Goal: Task Accomplishment & Management: Complete application form

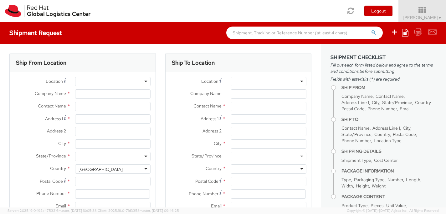
select select
type input "Red Hat, Inc."
type input "[PERSON_NAME]"
type input "[STREET_ADDRESS]"
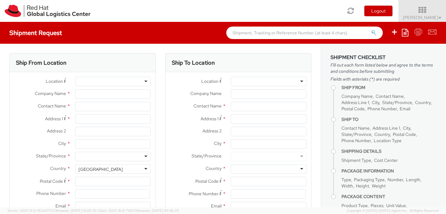
type input "RALEIGH"
type input "27601"
type input "19197544144"
type input "[EMAIL_ADDRESS][DOMAIN_NAME]"
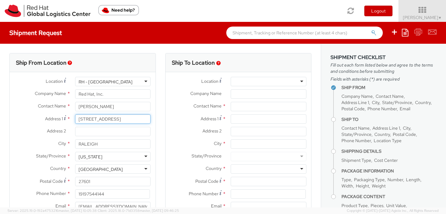
drag, startPoint x: 130, startPoint y: 118, endPoint x: 47, endPoint y: 118, distance: 83.2
click at [47, 118] on div "Address [STREET_ADDRESS]" at bounding box center [83, 118] width 146 height 9
paste input "[STREET_ADDRESS]"
type input "[STREET_ADDRESS]"
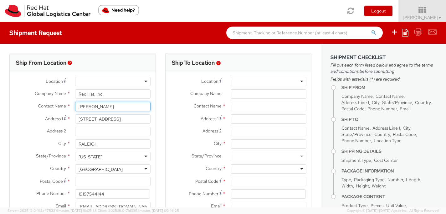
drag, startPoint x: 106, startPoint y: 106, endPoint x: 42, endPoint y: 106, distance: 63.8
click at [42, 106] on div "Contact Name * [PERSON_NAME]" at bounding box center [83, 106] width 146 height 9
type input "[PERSON_NAME]"
click at [137, 119] on div "searching..." at bounding box center [112, 118] width 75 height 9
click at [108, 117] on div "searching..." at bounding box center [112, 118] width 75 height 9
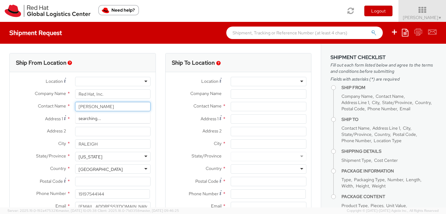
click at [81, 120] on div "searching..." at bounding box center [112, 118] width 75 height 9
click at [128, 117] on div "Red Hat - ( [PERSON_NAME] )" at bounding box center [112, 118] width 75 height 9
type input "Red Hat"
type input "[EMAIL_ADDRESS][DOMAIN_NAME]"
select select
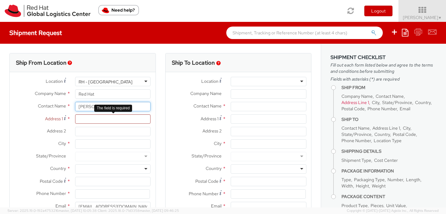
paste input "[STREET_ADDRESS]"
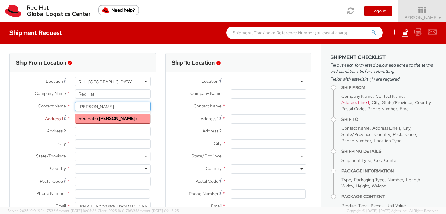
click at [105, 119] on strong "[PERSON_NAME]" at bounding box center [117, 119] width 36 height 6
type input "[PERSON_NAME]"
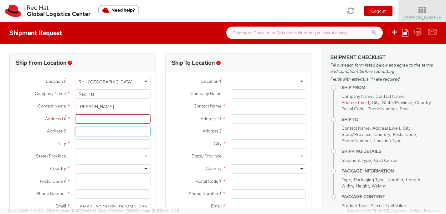
click at [96, 128] on input "Address 2 *" at bounding box center [113, 131] width 76 height 9
click at [89, 118] on input "Address 1 *" at bounding box center [113, 118] width 76 height 9
paste input "[STREET_ADDRESS]"
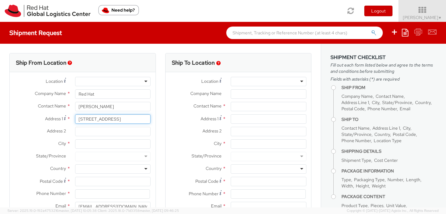
type input "[STREET_ADDRESS]"
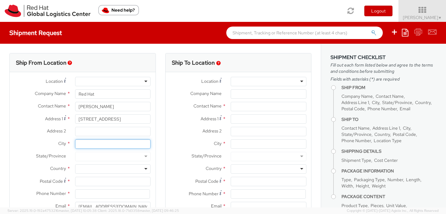
click at [83, 143] on input "City *" at bounding box center [113, 144] width 76 height 9
paste input "Hialeah"
type input "Hialeah"
click at [88, 155] on div at bounding box center [113, 156] width 76 height 9
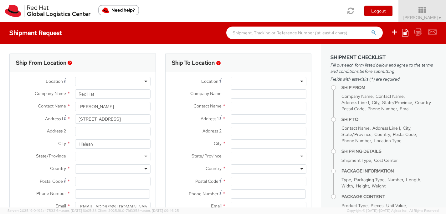
click at [145, 158] on div at bounding box center [113, 156] width 76 height 9
click at [145, 155] on div at bounding box center [113, 156] width 76 height 9
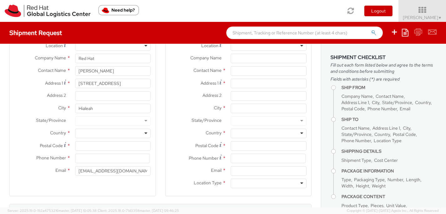
scroll to position [36, 0]
click at [145, 132] on div at bounding box center [113, 133] width 76 height 9
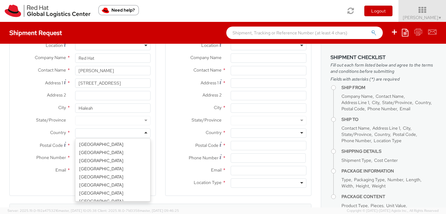
scroll to position [1587, 0]
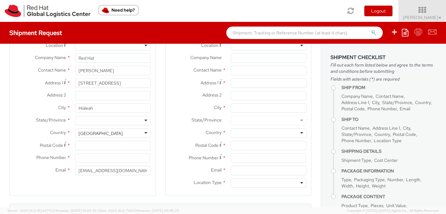
click at [146, 120] on div at bounding box center [113, 120] width 76 height 9
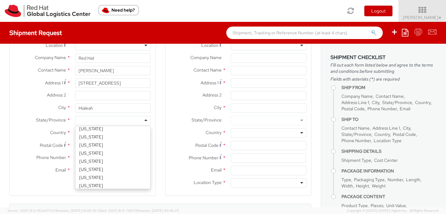
scroll to position [78, 0]
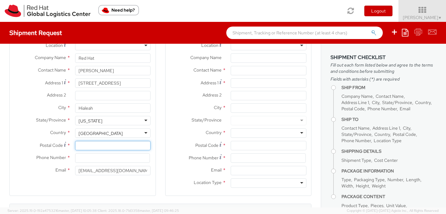
click at [94, 148] on input "Postal Code *" at bounding box center [113, 145] width 76 height 9
type input "33015"
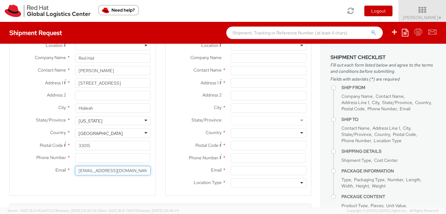
drag, startPoint x: 123, startPoint y: 173, endPoint x: 65, endPoint y: 173, distance: 58.2
click at [65, 173] on div "Email * [EMAIL_ADDRESS][DOMAIN_NAME]" at bounding box center [83, 170] width 146 height 9
type input "[EMAIL_ADDRESS][DOMAIN_NAME]"
click at [105, 157] on input at bounding box center [112, 158] width 75 height 9
type input "9194348643"
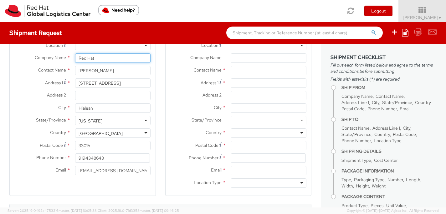
type input "[PERSON_NAME]"
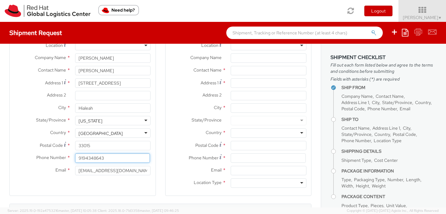
scroll to position [0, 0]
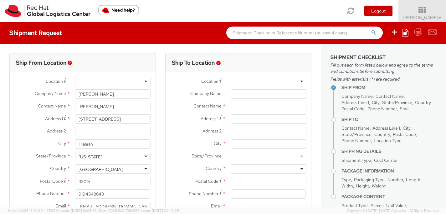
click at [302, 80] on div at bounding box center [269, 81] width 76 height 9
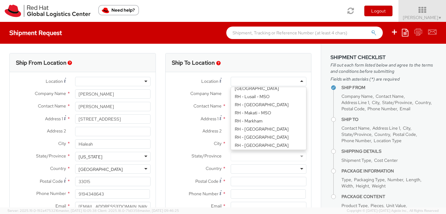
scroll to position [828, 0]
type input "Red Hat, Inc."
type input "[STREET_ADDRESS]"
type input "RALEIGH"
type input "27601"
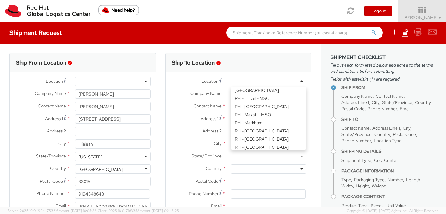
type input "[PHONE_NUMBER]"
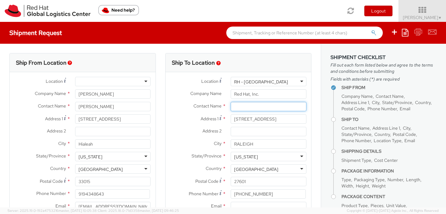
click at [281, 107] on input "text" at bounding box center [269, 106] width 76 height 9
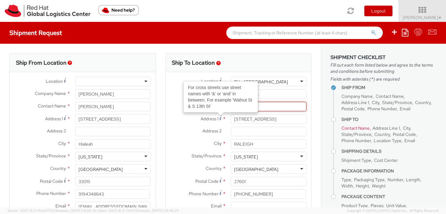
paste input "ATTN: Red Hat IT - Endpoint Systems"
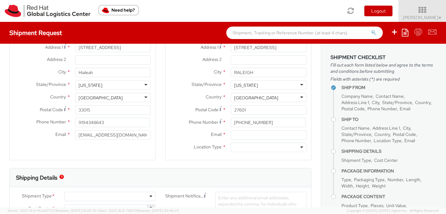
scroll to position [73, 0]
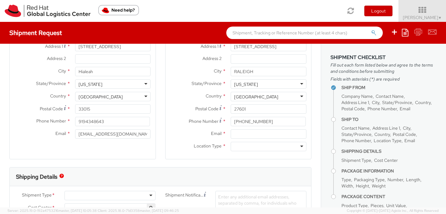
type input "ATTN: Red Hat IT - Endpoint Systems"
click at [246, 133] on input "Email *" at bounding box center [269, 133] width 76 height 9
type input "[EMAIL_ADDRESS][DOMAIN_NAME]"
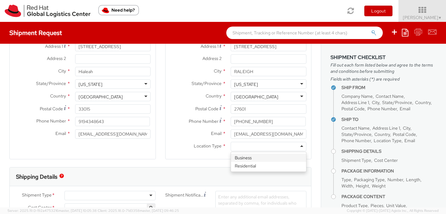
click at [250, 144] on div at bounding box center [269, 146] width 76 height 9
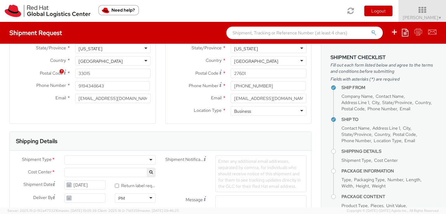
scroll to position [186, 0]
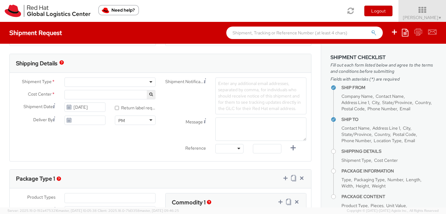
click at [107, 78] on div at bounding box center [109, 82] width 91 height 9
click at [98, 95] on span "PPL Service Delivery 809" at bounding box center [110, 95] width 84 height 6
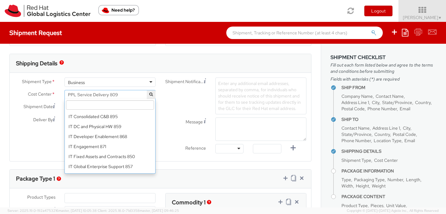
scroll to position [3929, 0]
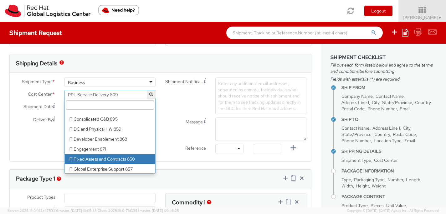
select select "850"
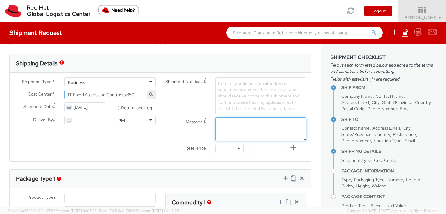
click at [233, 125] on textarea "Message" at bounding box center [260, 129] width 91 height 23
paste textarea "Requesting QR Code for Former Associate [Name] to return laptop. Please send th…"
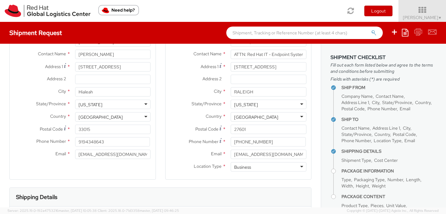
scroll to position [0, 0]
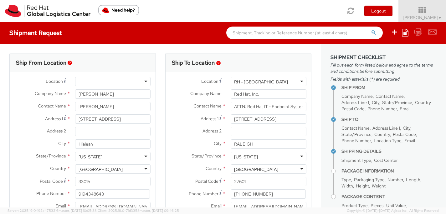
type textarea "Requesting QR Code for Former Associate [Name] to return laptop. Please send th…"
drag, startPoint x: 105, startPoint y: 105, endPoint x: 61, endPoint y: 105, distance: 43.5
click at [61, 105] on div "Contact Name * [PERSON_NAME] [PERSON_NAME] Red Hat - ( [PERSON_NAME] )" at bounding box center [83, 106] width 146 height 9
drag, startPoint x: 104, startPoint y: 94, endPoint x: 69, endPoint y: 93, distance: 35.4
click at [69, 93] on div "Company Name * [PERSON_NAME]" at bounding box center [83, 93] width 146 height 9
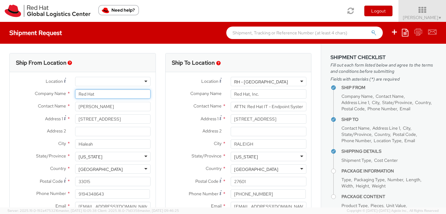
type input "Red Hat"
drag, startPoint x: 107, startPoint y: 106, endPoint x: 47, endPoint y: 106, distance: 59.7
click at [47, 106] on div "Contact Name * [PERSON_NAME] [PERSON_NAME] Red Hat - ( [PERSON_NAME] )" at bounding box center [83, 106] width 146 height 9
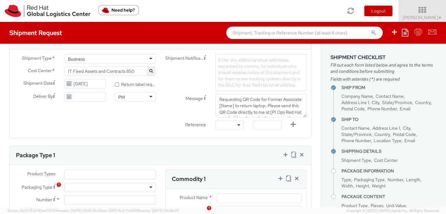
scroll to position [152, 0]
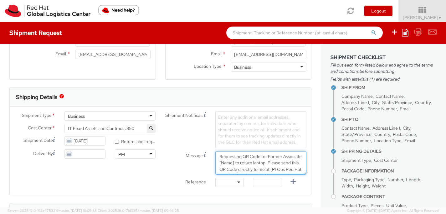
drag, startPoint x: 234, startPoint y: 162, endPoint x: 218, endPoint y: 162, distance: 15.3
click at [218, 162] on textarea "Requesting QR Code for Former Associate [Name] to return laptop. Please send th…" at bounding box center [260, 162] width 91 height 23
paste textarea "[PERSON_NAME]"
drag, startPoint x: 280, startPoint y: 156, endPoint x: 264, endPoint y: 162, distance: 16.7
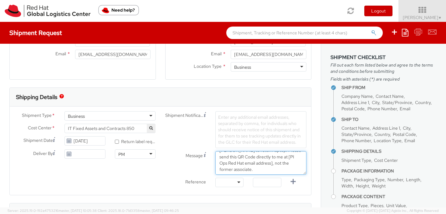
click at [264, 162] on textarea "Requesting QR Code for Former Associate [PERSON_NAME] to return laptop. Please …" at bounding box center [260, 162] width 91 height 23
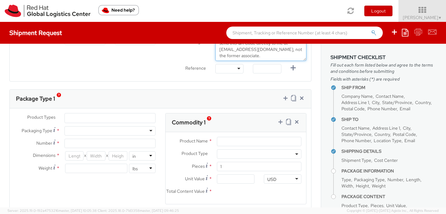
scroll to position [270, 0]
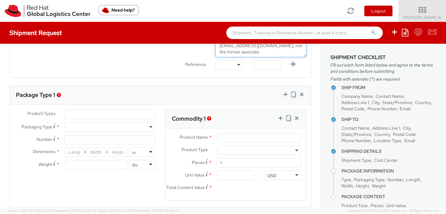
type textarea "Requesting QR Code for Former Associate [PERSON_NAME] to return laptop. Please …"
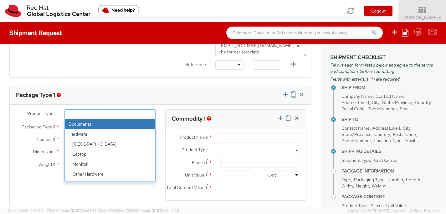
click at [131, 113] on ul at bounding box center [110, 114] width 90 height 9
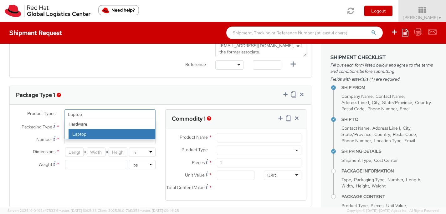
type input "Laptop"
select select "LAPTOP"
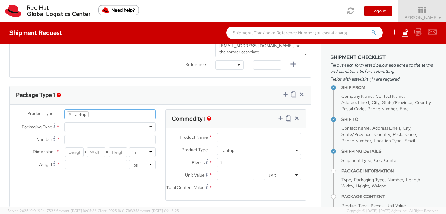
scroll to position [19, 0]
click at [116, 126] on div at bounding box center [109, 127] width 91 height 9
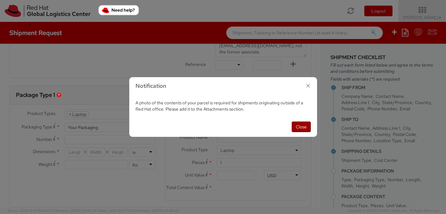
click at [301, 125] on button "Close" at bounding box center [301, 127] width 19 height 11
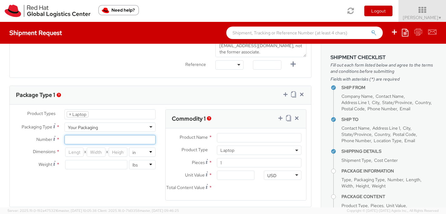
click at [136, 138] on input "Number *" at bounding box center [109, 139] width 91 height 9
type input "1"
click at [78, 153] on input "number" at bounding box center [74, 152] width 19 height 9
type input "18"
click at [99, 151] on input "number" at bounding box center [96, 152] width 19 height 9
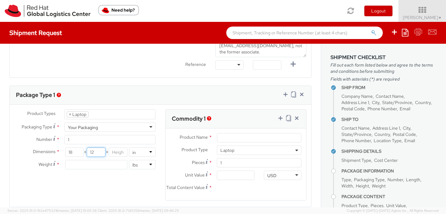
type input "12"
click at [118, 150] on input "number" at bounding box center [118, 152] width 19 height 9
type input "5"
click at [104, 162] on input "number" at bounding box center [96, 164] width 63 height 9
type input "8"
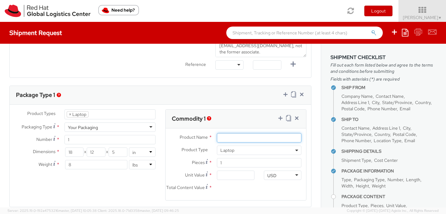
click at [241, 137] on input "Product Name *" at bounding box center [259, 137] width 84 height 9
type input "Laptop"
click at [230, 175] on input "Unit Value *" at bounding box center [236, 175] width 38 height 9
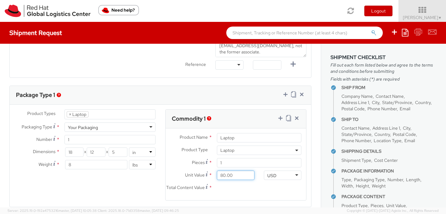
type input "800.00"
click at [246, 188] on input "Total Content Value *" at bounding box center [236, 187] width 38 height 9
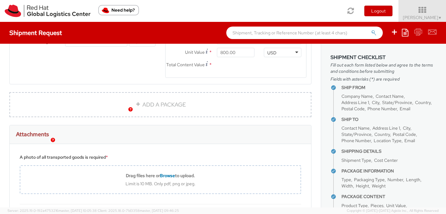
scroll to position [393, 0]
type input "800.00"
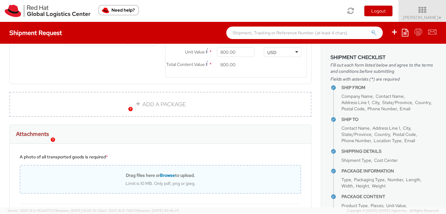
click at [166, 178] on span "Browse" at bounding box center [167, 176] width 15 height 6
type input "C:\fakepath\Screenshot [DATE] 12.54.24 PM.png"
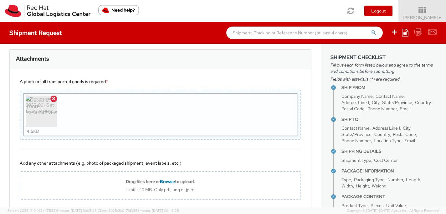
scroll to position [510, 0]
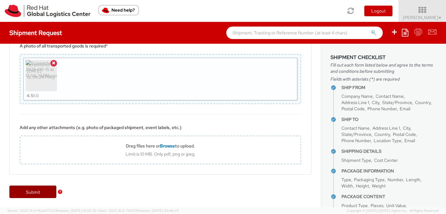
click at [30, 196] on link "Submit" at bounding box center [32, 192] width 47 height 13
